Goal: Information Seeking & Learning: Learn about a topic

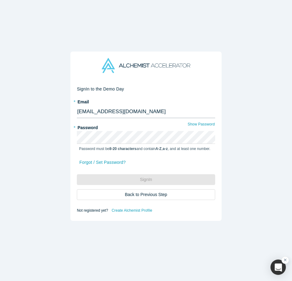
click at [131, 115] on input "[EMAIL_ADDRESS][DOMAIN_NAME]" at bounding box center [146, 111] width 138 height 13
click at [0, 281] on com-1password-button at bounding box center [0, 281] width 0 height 0
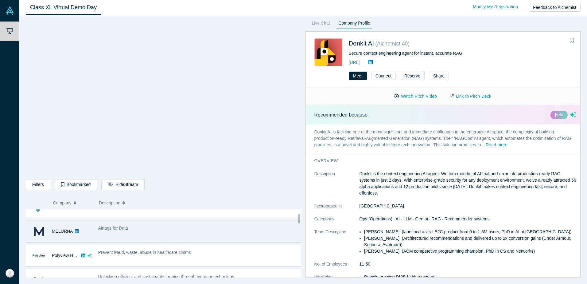
scroll to position [37, 0]
click at [153, 234] on div "Airtags for Data" at bounding box center [200, 231] width 211 height 19
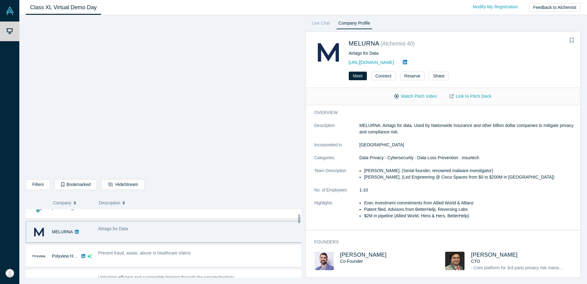
scroll to position [0, 0]
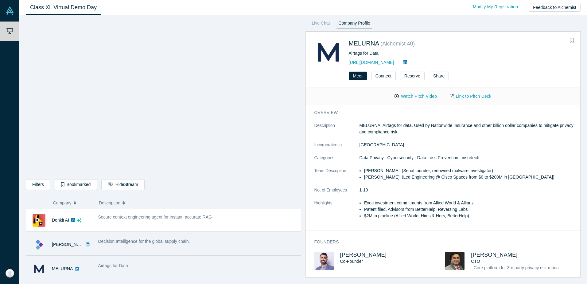
click at [155, 246] on div "Decision Intelligence for the global supply chain." at bounding box center [200, 243] width 211 height 19
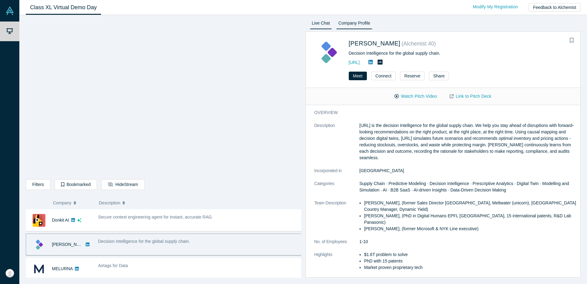
click at [291, 26] on link "Live Chat" at bounding box center [321, 24] width 22 height 10
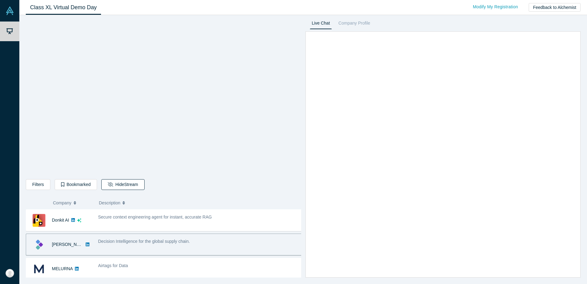
click at [107, 188] on button "Hide Stream" at bounding box center [122, 184] width 43 height 11
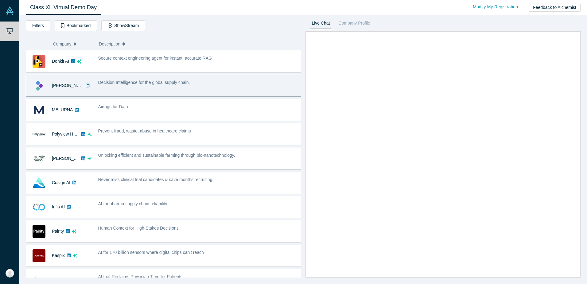
click at [108, 19] on div "Filters AI Artificial Intelligence AI (Artificial Intelligence) B2B SaaS Data A…" at bounding box center [163, 148] width 275 height 258
click at [109, 25] on icon "button" at bounding box center [110, 25] width 4 height 4
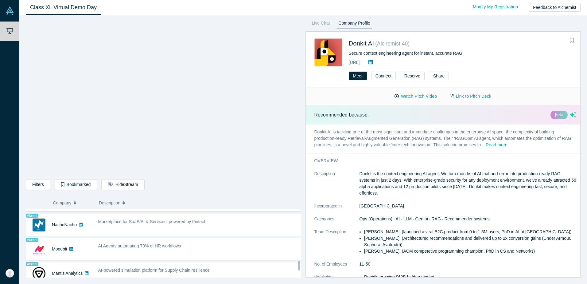
scroll to position [514, 0]
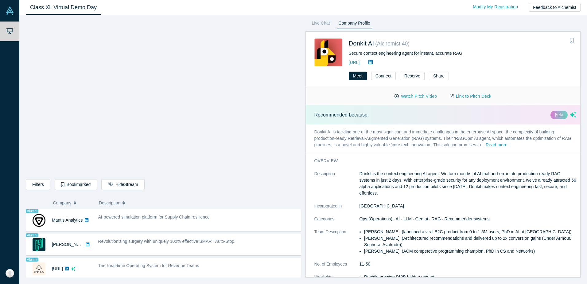
click at [413, 98] on button "Watch Pitch Video" at bounding box center [415, 96] width 55 height 11
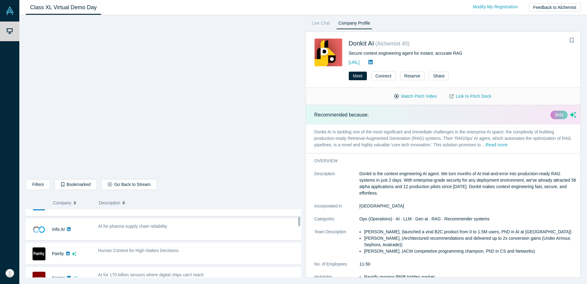
scroll to position [52, 0]
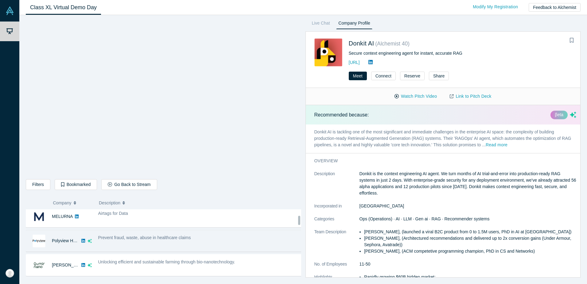
click at [176, 248] on div "Prevent fraud, waste, abuse in healthcare claims" at bounding box center [200, 240] width 211 height 19
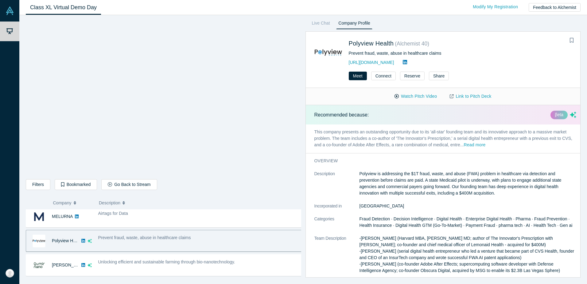
click at [399, 102] on div "Watch Pitch Video Link to Pitch Deck" at bounding box center [443, 96] width 275 height 17
click at [406, 100] on button "Watch Pitch Video" at bounding box center [415, 96] width 55 height 11
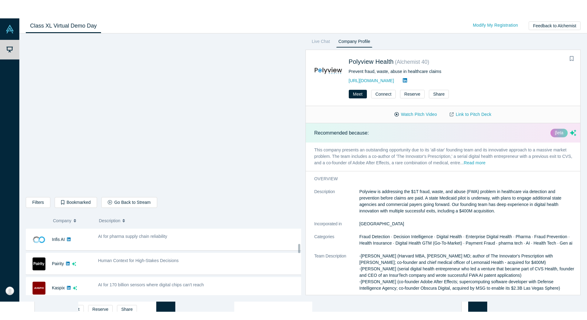
scroll to position [151, 0]
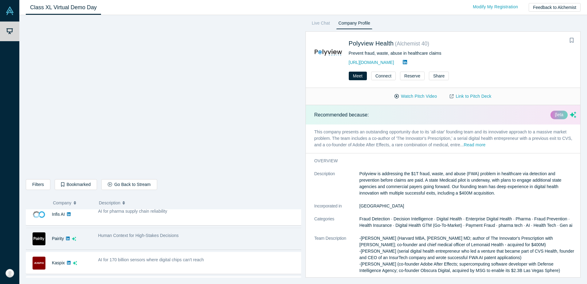
drag, startPoint x: 100, startPoint y: 257, endPoint x: 240, endPoint y: 232, distance: 142.5
click at [100, 257] on span "AI for 170 billion sensors where digital chips can't reach" at bounding box center [151, 259] width 106 height 5
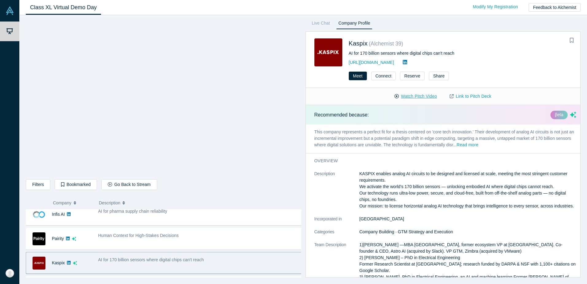
click at [411, 93] on button "Watch Pitch Video" at bounding box center [415, 96] width 55 height 11
click at [474, 144] on button "Read more" at bounding box center [467, 144] width 22 height 7
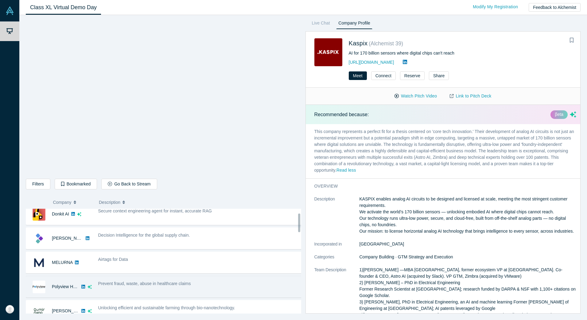
scroll to position [0, 0]
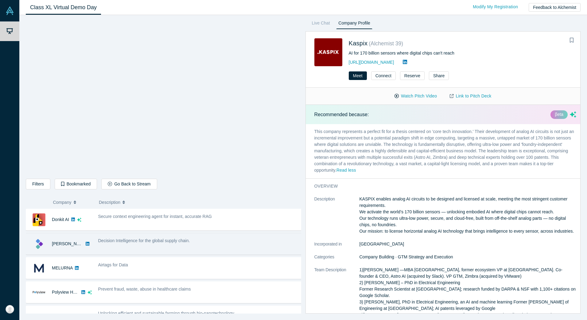
click at [156, 253] on div "Decision Intelligence for the global supply chain." at bounding box center [200, 243] width 211 height 19
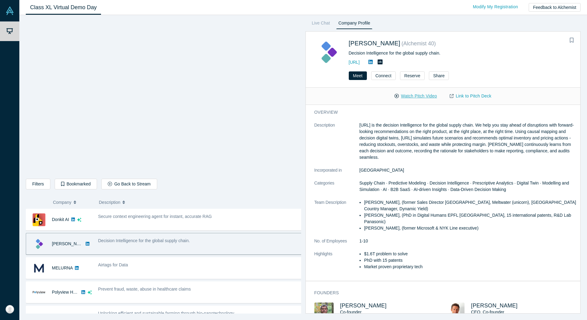
click at [401, 96] on button "Watch Pitch Video" at bounding box center [415, 96] width 55 height 11
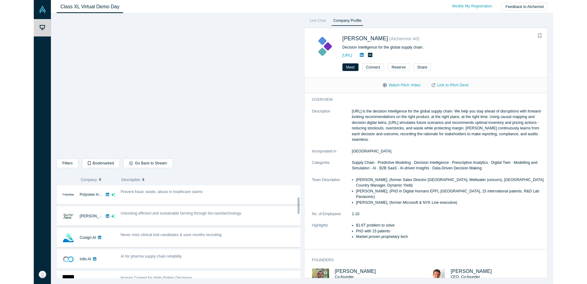
scroll to position [92, 0]
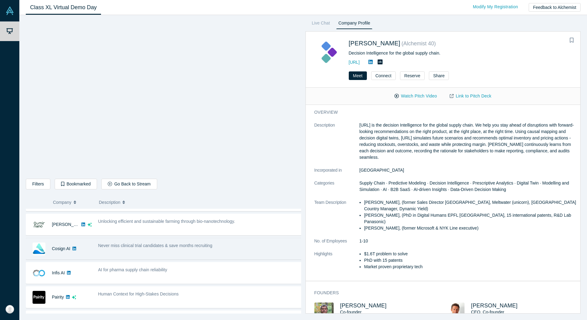
click at [125, 251] on div "Never miss clinical trial candidates & save months recruiting" at bounding box center [200, 248] width 211 height 19
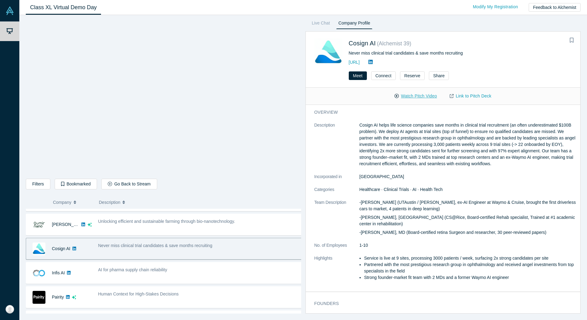
click at [422, 94] on button "Watch Pitch Video" at bounding box center [415, 96] width 55 height 11
